Goal: Transaction & Acquisition: Purchase product/service

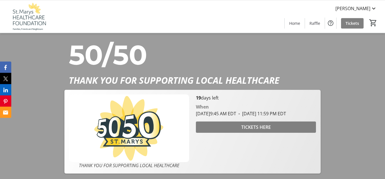
scroll to position [144, 0]
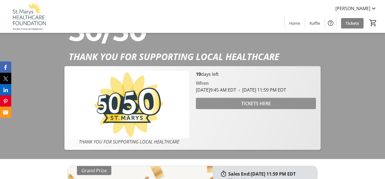
click at [257, 107] on span "TICKETS HERE" at bounding box center [256, 103] width 30 height 7
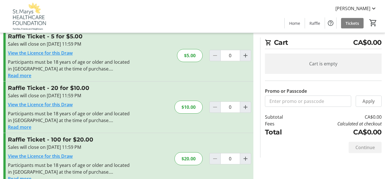
scroll to position [29, 0]
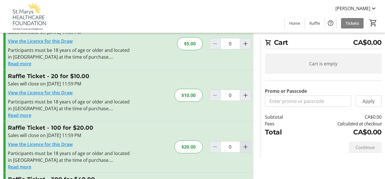
click at [246, 148] on mat-icon "Increment by one" at bounding box center [245, 146] width 7 height 7
type input "1"
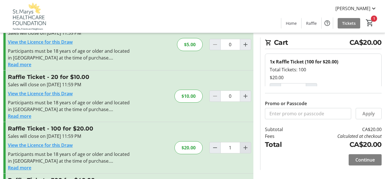
scroll to position [0, 0]
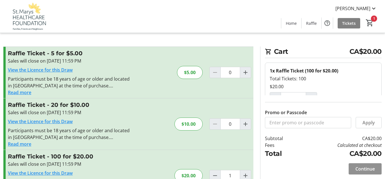
click at [366, 168] on span "Continue" at bounding box center [364, 168] width 19 height 7
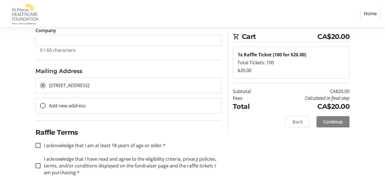
scroll to position [143, 0]
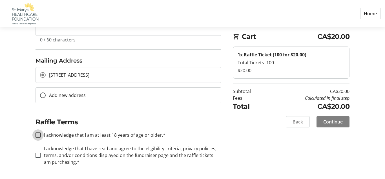
click at [38, 137] on input "I acknowledge that I am at least 18 years of age or older.*" at bounding box center [37, 134] width 5 height 5
checkbox input "true"
click at [39, 152] on div at bounding box center [38, 155] width 14 height 14
checkbox input "true"
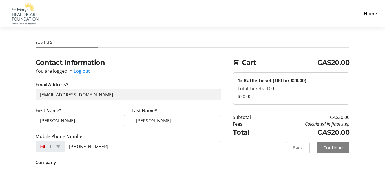
scroll to position [0, 0]
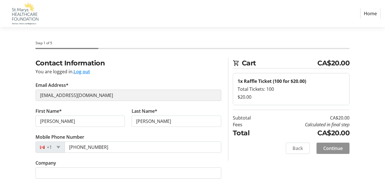
click at [327, 148] on span "Continue" at bounding box center [332, 148] width 19 height 7
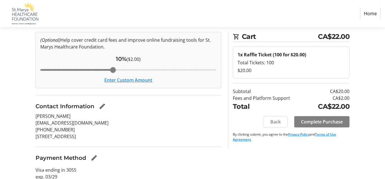
scroll to position [51, 0]
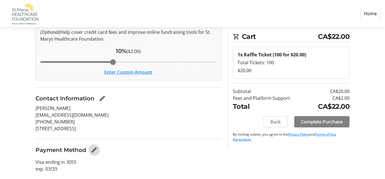
click at [94, 150] on mat-icon "Edit Payment Method" at bounding box center [94, 149] width 7 height 7
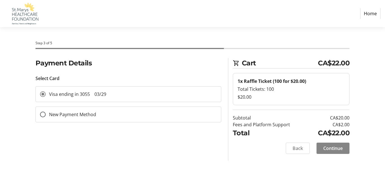
click at [332, 150] on span "Continue" at bounding box center [332, 148] width 19 height 7
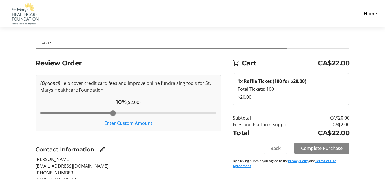
click at [321, 146] on span "Complete Purchase" at bounding box center [322, 148] width 42 height 7
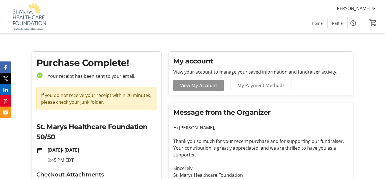
click at [193, 83] on span "View My Account" at bounding box center [198, 85] width 37 height 7
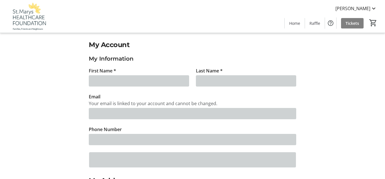
type input "[PERSON_NAME]"
type input "[EMAIL_ADDRESS][DOMAIN_NAME]"
type input "[PHONE_NUMBER]"
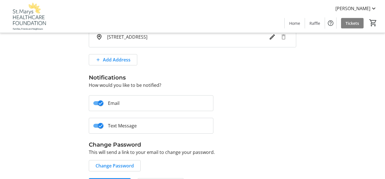
scroll to position [183, 0]
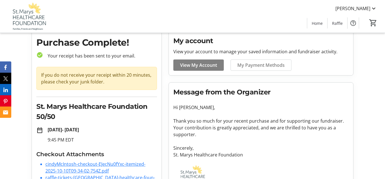
scroll to position [43, 0]
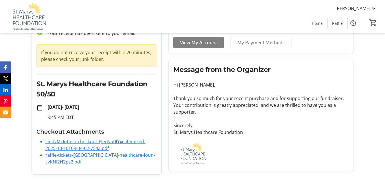
click at [84, 146] on link "cindyMcIntosh-checkout-EJecNu0fYxc-itemized-2025-10-10T09-34-02-754Z.pdf" at bounding box center [95, 144] width 100 height 13
